Goal: Information Seeking & Learning: Check status

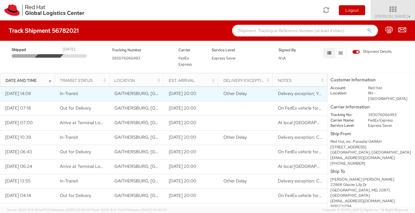
click at [310, 92] on td "Delivery exception; Your package was damaged" at bounding box center [300, 94] width 55 height 15
click at [308, 91] on span "Delivery exception; Your package was damaged" at bounding box center [324, 94] width 93 height 6
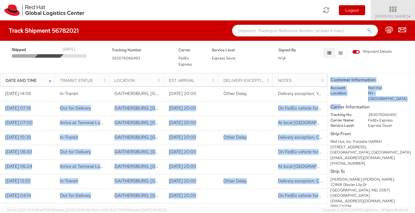
drag, startPoint x: 327, startPoint y: 93, endPoint x: 340, endPoint y: 92, distance: 12.5
click at [340, 92] on div "Date and Time Transit Status Location Est. Arrival Delivery Exception Notes Loa…" at bounding box center [207, 140] width 415 height 134
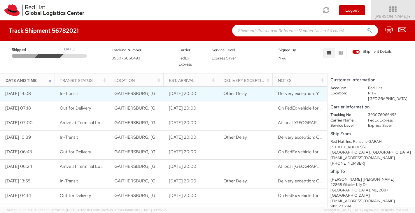
click at [321, 91] on span "Delivery exception; Your package was damaged" at bounding box center [324, 94] width 93 height 6
click at [310, 91] on span "Delivery exception; Your package was damaged" at bounding box center [324, 94] width 93 height 6
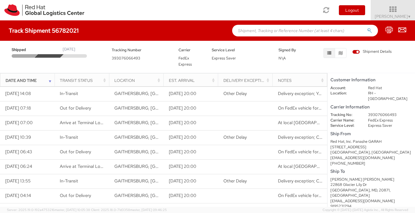
click at [322, 78] on div "Notes" at bounding box center [301, 81] width 47 height 6
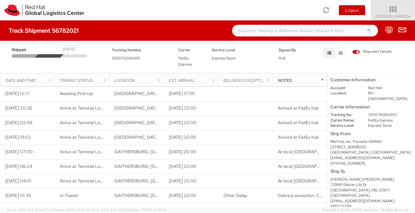
click at [322, 78] on div "Notes" at bounding box center [301, 81] width 47 height 6
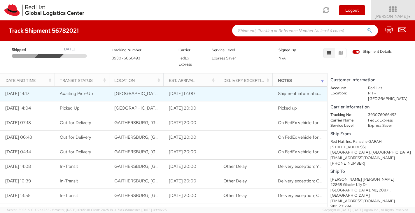
click at [303, 91] on span "Shipment information sent to FedEx" at bounding box center [313, 94] width 71 height 6
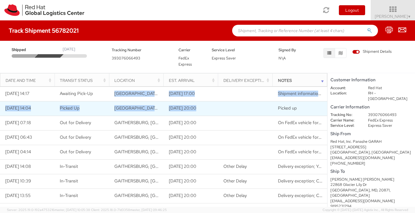
drag, startPoint x: 93, startPoint y: 90, endPoint x: 229, endPoint y: 95, distance: 136.3
click at [229, 95] on tbody "[DATE] 14:17 Awaiting Pick-Up [GEOGRAPHIC_DATA], [GEOGRAPHIC_DATA], [GEOGRAPHIC…" at bounding box center [163, 196] width 327 height 219
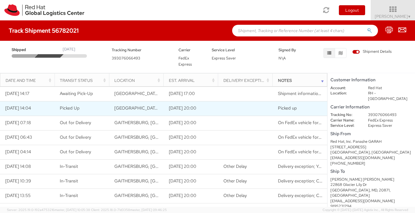
click at [324, 101] on td "Picked up" at bounding box center [300, 108] width 55 height 15
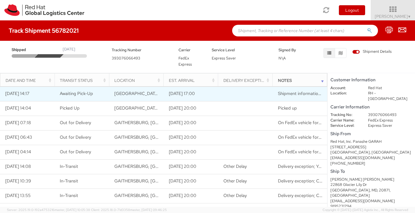
click at [298, 91] on span "Shipment information sent to FedEx" at bounding box center [313, 94] width 71 height 6
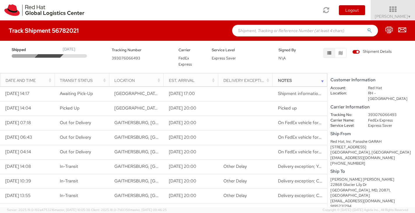
click at [323, 78] on div "Notes" at bounding box center [301, 81] width 47 height 6
click at [52, 78] on div "Date and Time" at bounding box center [29, 81] width 47 height 6
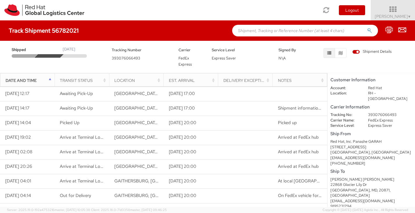
click at [52, 78] on div "Date and Time" at bounding box center [29, 81] width 47 height 6
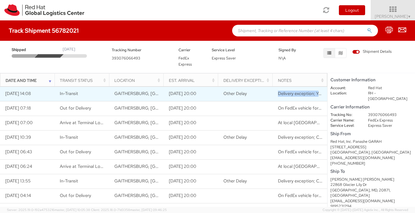
drag, startPoint x: 278, startPoint y: 88, endPoint x: 326, endPoint y: 88, distance: 47.3
click at [326, 91] on span "Delivery exception; Your package was damaged" at bounding box center [324, 94] width 93 height 6
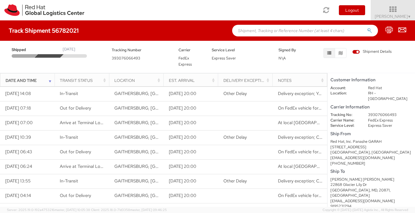
click at [349, 118] on dt "Carrier Name:" at bounding box center [345, 121] width 38 height 6
click at [358, 52] on span "Shipment Details" at bounding box center [371, 52] width 39 height 6
click at [0, 0] on input "Shipment Details" at bounding box center [0, 0] width 0 height 0
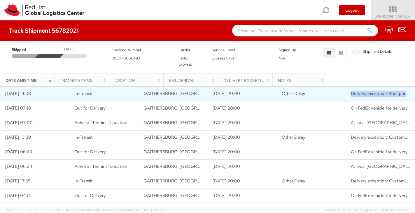
drag, startPoint x: 384, startPoint y: 91, endPoint x: 316, endPoint y: 90, distance: 68.3
click at [316, 90] on tr "[DATE] 14:08 In-Transit [GEOGRAPHIC_DATA], [GEOGRAPHIC_DATA], [GEOGRAPHIC_DATA]…" at bounding box center [207, 94] width 415 height 15
click at [367, 91] on span "Delivery exception; Your package was damaged" at bounding box center [397, 94] width 93 height 6
drag, startPoint x: 354, startPoint y: 86, endPoint x: 380, endPoint y: 86, distance: 26.5
click at [380, 91] on span "Delivery exception; Your package was damaged" at bounding box center [397, 94] width 93 height 6
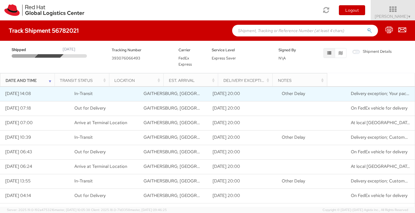
click at [393, 91] on td "Delivery exception; Your package was damaged" at bounding box center [380, 94] width 69 height 15
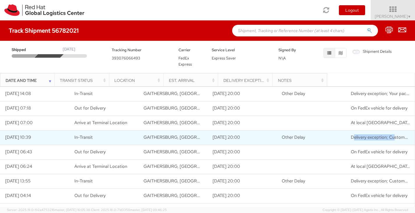
drag, startPoint x: 355, startPoint y: 133, endPoint x: 394, endPoint y: 133, distance: 39.4
click at [394, 134] on span "Delivery exception; Customer not available or business closed" at bounding box center [411, 137] width 121 height 6
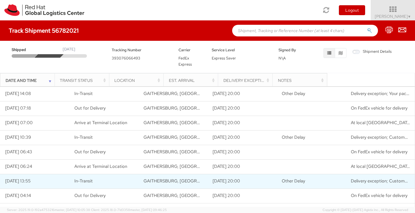
click at [376, 178] on span "Delivery exception; Customer not available or business closed" at bounding box center [411, 181] width 121 height 6
